Goal: Information Seeking & Learning: Learn about a topic

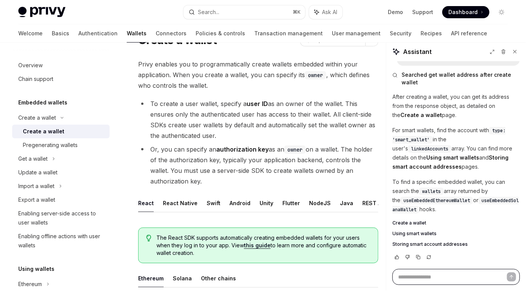
scroll to position [44, 0]
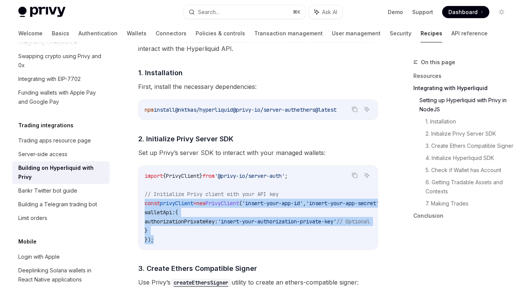
scroll to position [388, 0]
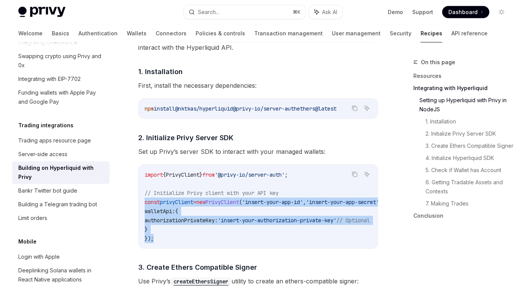
click at [161, 180] on code "import { PrivyClient } from '@privy-io/server-auth' ; // Initialize Privy clien…" at bounding box center [276, 206] width 262 height 73
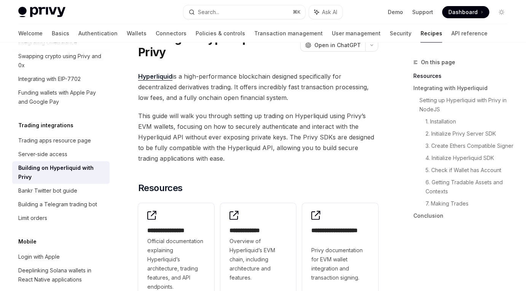
scroll to position [0, 0]
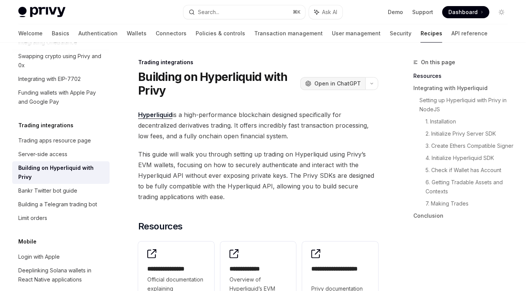
click at [332, 80] on button "OpenAI Open in ChatGPT" at bounding box center [332, 83] width 65 height 13
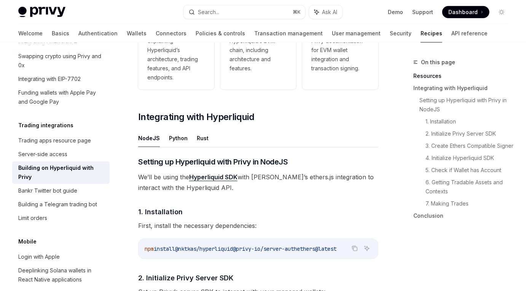
scroll to position [249, 0]
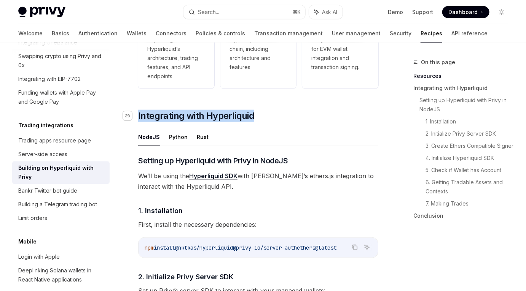
drag, startPoint x: 266, startPoint y: 114, endPoint x: 129, endPoint y: 114, distance: 136.2
click at [138, 114] on h2 "​ Integrating with Hyperliquid" at bounding box center [258, 116] width 240 height 12
copy h2 "​ Integrating with Hyperliquid"
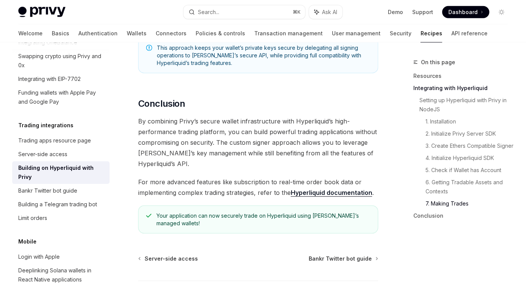
scroll to position [1601, 0]
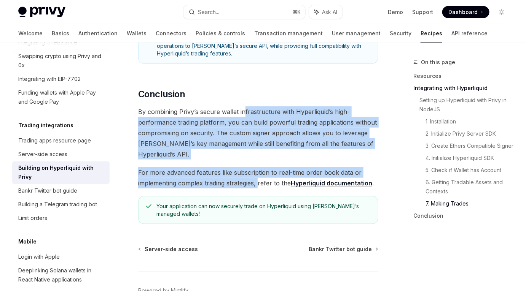
drag, startPoint x: 245, startPoint y: 124, endPoint x: 258, endPoint y: 193, distance: 70.8
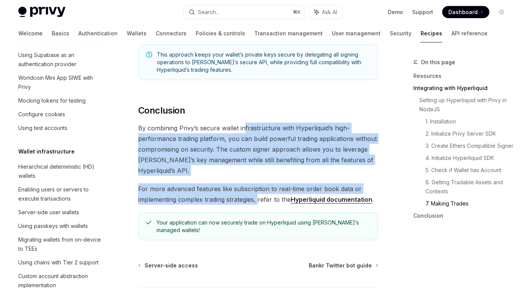
scroll to position [0, 0]
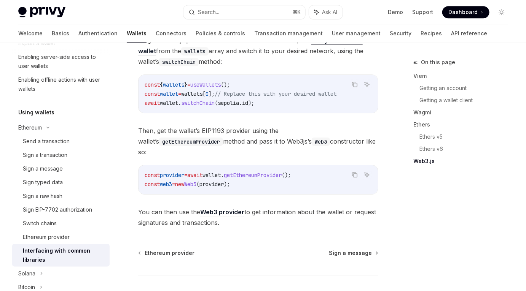
scroll to position [1084, 0]
